Goal: Task Accomplishment & Management: Manage account settings

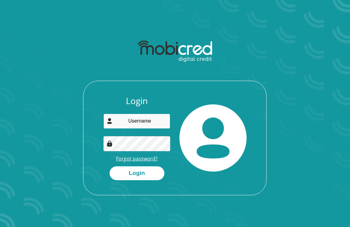
type input "glenduncanngondo@gmail.com"
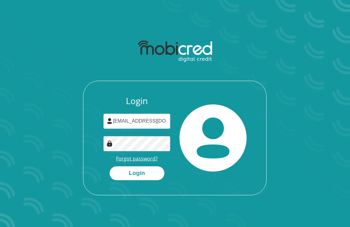
click at [134, 158] on link "Forgot password?" at bounding box center [137, 158] width 42 height 7
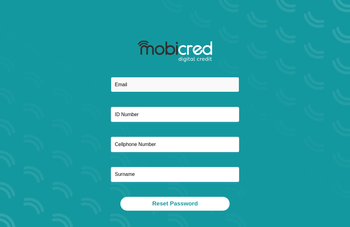
click at [142, 81] on input "email" at bounding box center [175, 84] width 129 height 15
type input "[EMAIL_ADDRESS][DOMAIN_NAME]"
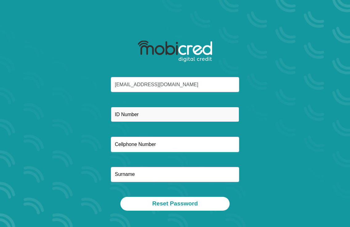
click at [150, 117] on input "text" at bounding box center [175, 114] width 129 height 15
type input "9312235698081"
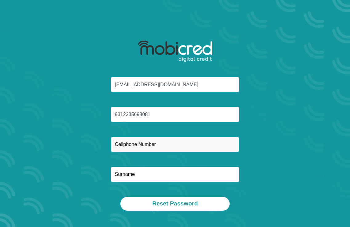
click at [144, 143] on input "text" at bounding box center [175, 144] width 129 height 15
type input "0"
click at [160, 146] on input "text" at bounding box center [175, 144] width 129 height 15
type input "0620752893"
type input "Ngondo"
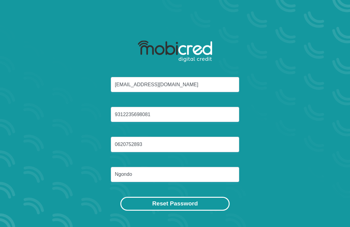
click at [177, 204] on button "Reset Password" at bounding box center [175, 204] width 109 height 14
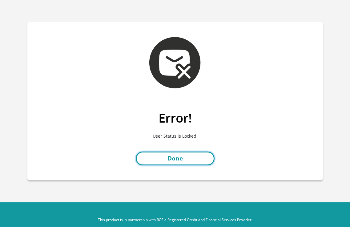
click at [177, 161] on link "Done" at bounding box center [175, 159] width 79 height 14
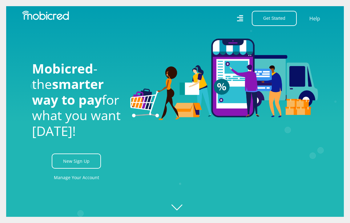
scroll to position [0, 888]
click at [72, 179] on link "Manage Your Account" at bounding box center [76, 177] width 45 height 14
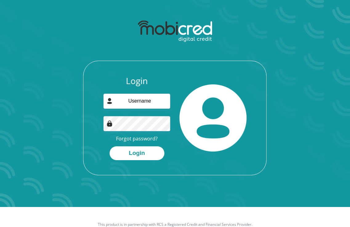
scroll to position [31, 0]
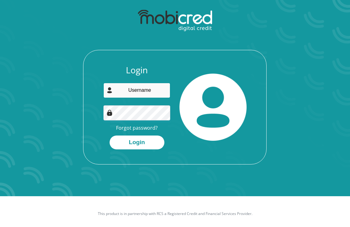
type input "glenduncanngondo@gmail.com"
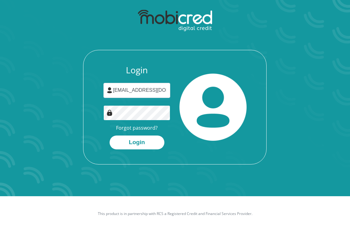
click at [82, 114] on div "Login glenduncanngondo@gmail.com Forgot password? Login" at bounding box center [176, 85] width 276 height 158
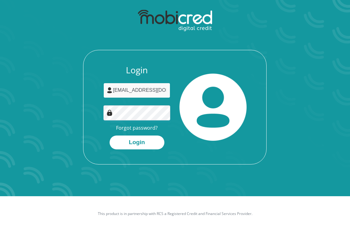
click at [135, 93] on input "[EMAIL_ADDRESS][DOMAIN_NAME]" at bounding box center [137, 90] width 67 height 15
click at [52, 94] on div "Login Forgot password? Login" at bounding box center [176, 85] width 276 height 158
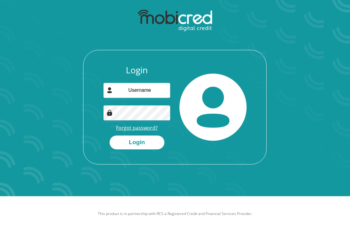
click at [135, 128] on link "Forgot password?" at bounding box center [137, 128] width 42 height 7
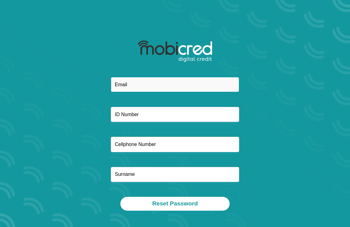
click at [125, 84] on input "email" at bounding box center [175, 84] width 129 height 15
type input "glenduncanngondo@gmail.com"
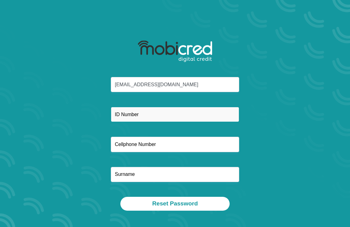
click at [131, 119] on input "text" at bounding box center [175, 114] width 129 height 15
type input "9312235698081"
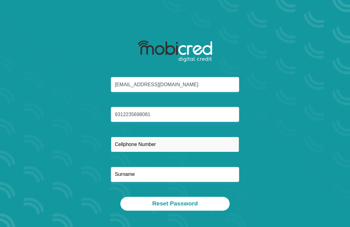
click at [140, 146] on input "text" at bounding box center [175, 144] width 129 height 15
type input "0620752893"
type input "Ngondo"
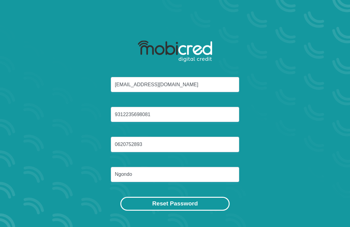
click at [174, 204] on button "Reset Password" at bounding box center [175, 204] width 109 height 14
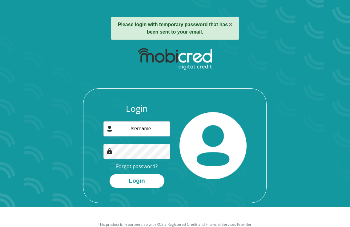
scroll to position [31, 0]
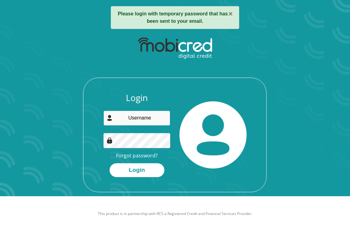
type input "[EMAIL_ADDRESS][DOMAIN_NAME]"
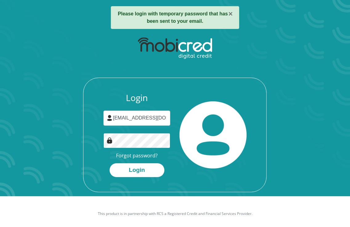
click at [110, 163] on button "Login" at bounding box center [137, 170] width 55 height 14
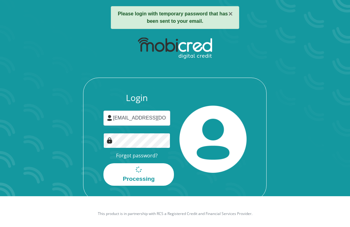
scroll to position [0, 0]
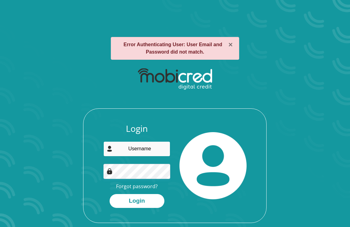
type input "glenduncanngondo@gmail.com"
click at [69, 148] on div "Login glenduncanngondo@gmail.com Forgot password? Login" at bounding box center [176, 144] width 276 height 158
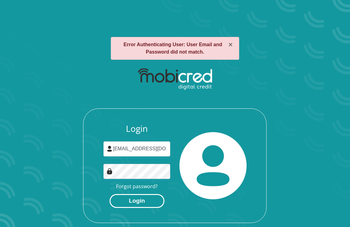
click at [135, 199] on button "Login" at bounding box center [137, 201] width 55 height 14
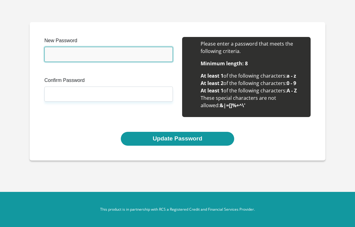
click at [71, 52] on input "New Password" at bounding box center [108, 54] width 129 height 15
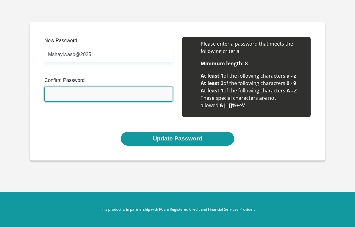
click at [71, 94] on input "Confirm Password" at bounding box center [108, 94] width 129 height 15
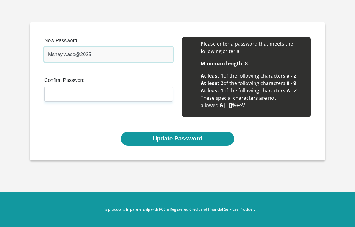
drag, startPoint x: 102, startPoint y: 54, endPoint x: 31, endPoint y: 54, distance: 71.8
click at [35, 54] on div "New Password Mshayiwaso@2025 Please input valid password Confirm Password Pleas…" at bounding box center [178, 91] width 296 height 138
type input "Mshayiwaso2025"
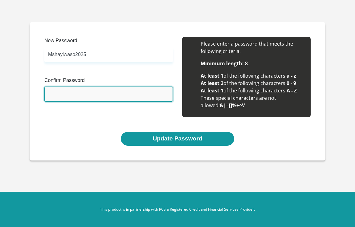
click at [76, 88] on input "Confirm Password" at bounding box center [108, 94] width 129 height 15
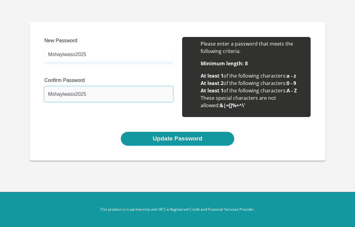
type input "Mshayiwaso2025"
click at [80, 123] on div "New Password Mshayiwaso2025 Please input valid password Confirm Password Mshayi…" at bounding box center [178, 84] width 276 height 95
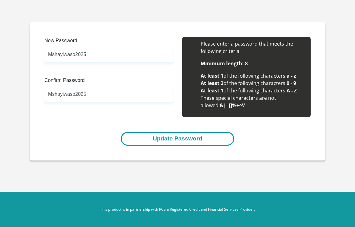
click at [175, 141] on button "Update Password" at bounding box center [177, 139] width 113 height 14
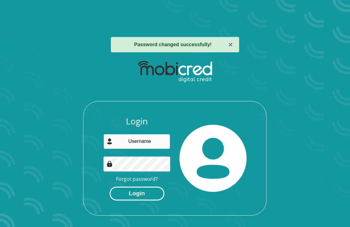
type input "[EMAIL_ADDRESS][DOMAIN_NAME]"
click at [141, 190] on button "Login" at bounding box center [137, 194] width 55 height 14
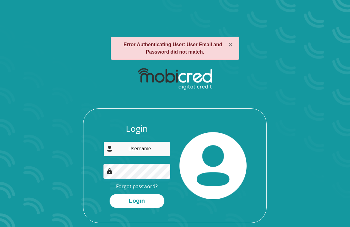
type input "glenduncanngondo@gmail.com"
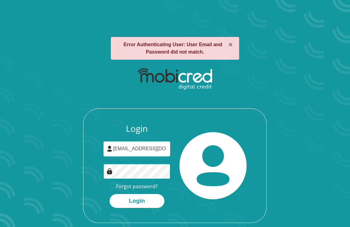
click at [110, 194] on button "Login" at bounding box center [137, 201] width 55 height 14
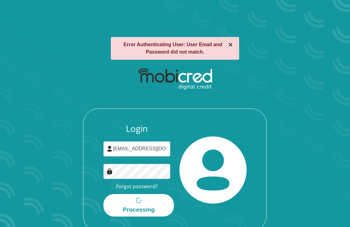
click at [231, 44] on button "×" at bounding box center [231, 44] width 4 height 7
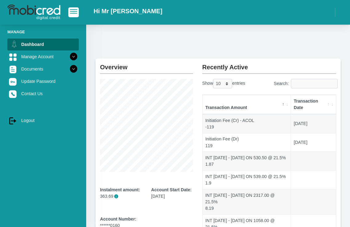
click at [344, 145] on div "Overview Instalment amount: 363.69 i Account Start Date: [DATE] Account Number:…" at bounding box center [218, 189] width 264 height 328
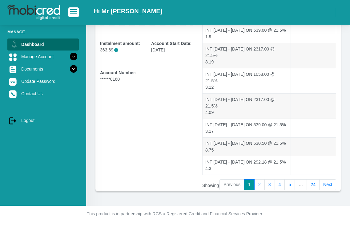
scroll to position [179, 0]
